Goal: Information Seeking & Learning: Learn about a topic

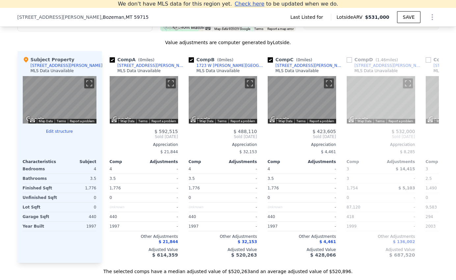
scroll to position [549, 0]
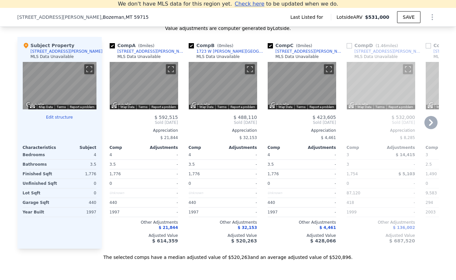
click at [432, 115] on div "$ 476,140" at bounding box center [460, 117] width 68 height 5
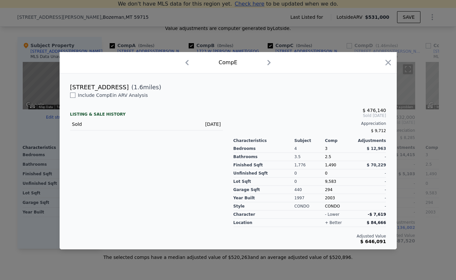
click at [379, 68] on div "Comp E" at bounding box center [228, 62] width 337 height 21
click at [387, 64] on icon "button" at bounding box center [388, 63] width 6 height 6
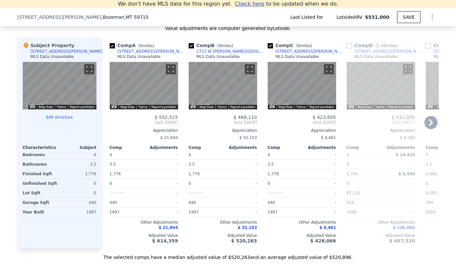
click at [430, 122] on icon at bounding box center [430, 122] width 13 height 13
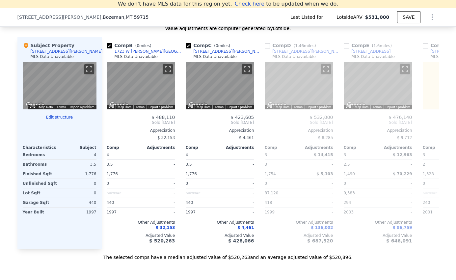
scroll to position [0, 158]
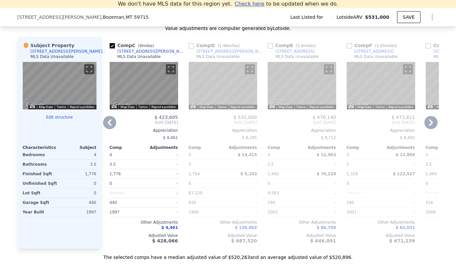
click at [430, 122] on icon at bounding box center [430, 122] width 13 height 13
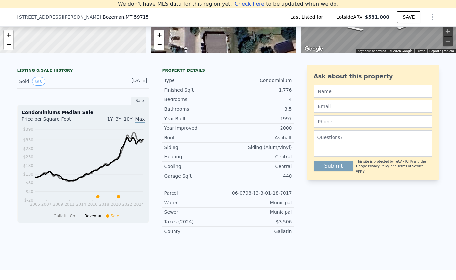
scroll to position [0, 0]
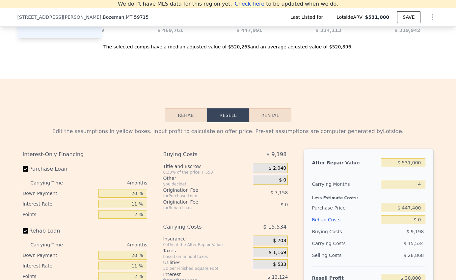
scroll to position [830, 0]
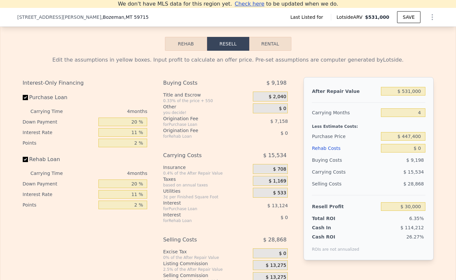
click at [265, 43] on button "Rental" at bounding box center [270, 44] width 42 height 14
select select "30"
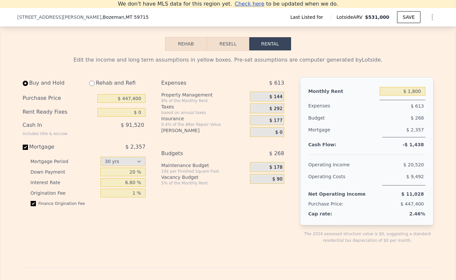
click at [238, 42] on button "Resell" at bounding box center [228, 44] width 42 height 14
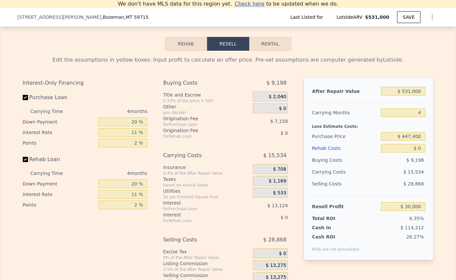
click at [274, 41] on button "Rental" at bounding box center [270, 44] width 42 height 14
